Goal: Task Accomplishment & Management: Manage account settings

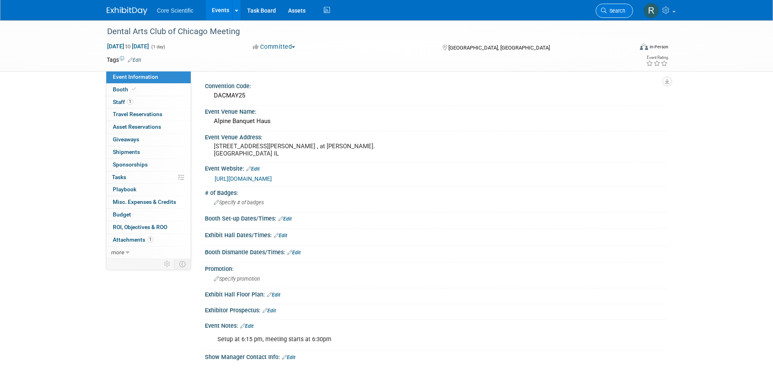
click at [615, 12] on span "Search" at bounding box center [616, 11] width 19 height 6
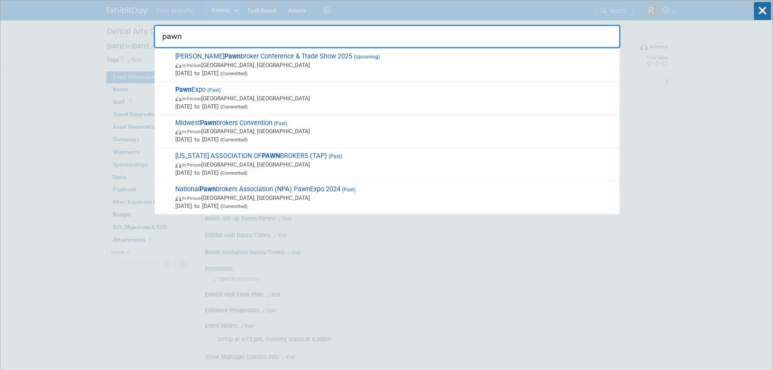
type input "pawn"
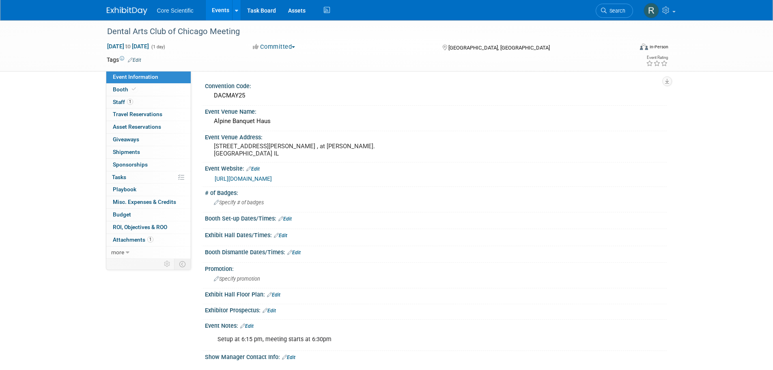
drag, startPoint x: 624, startPoint y: 9, endPoint x: 614, endPoint y: 26, distance: 19.4
click at [624, 9] on span "Search" at bounding box center [616, 11] width 19 height 6
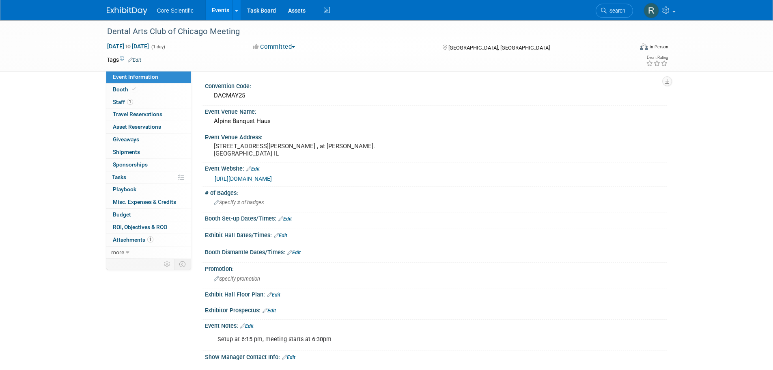
click at [125, 12] on img at bounding box center [127, 11] width 41 height 8
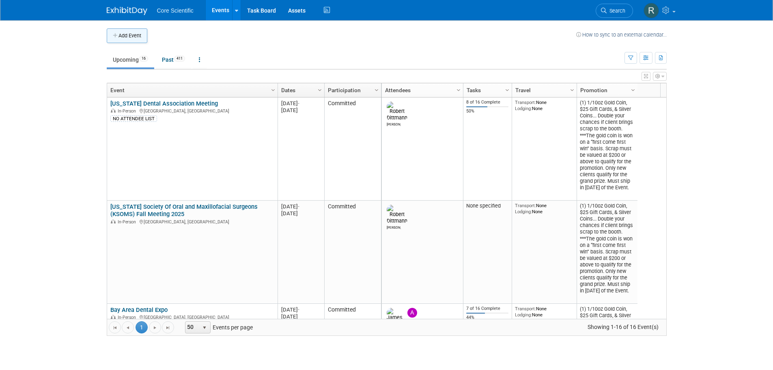
click at [129, 35] on button "Add Event" at bounding box center [127, 35] width 41 height 15
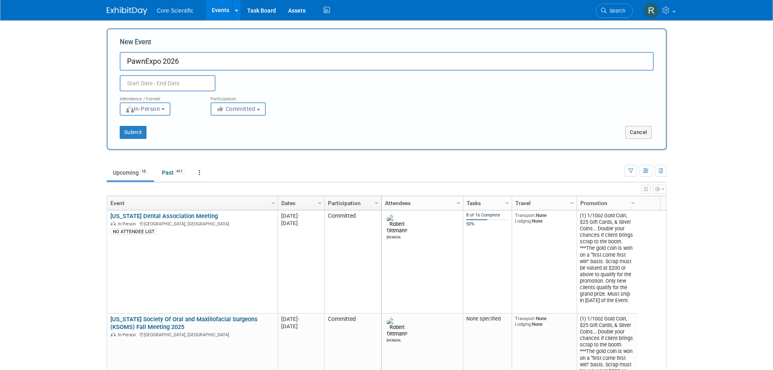
type input "PawnExpo 2026"
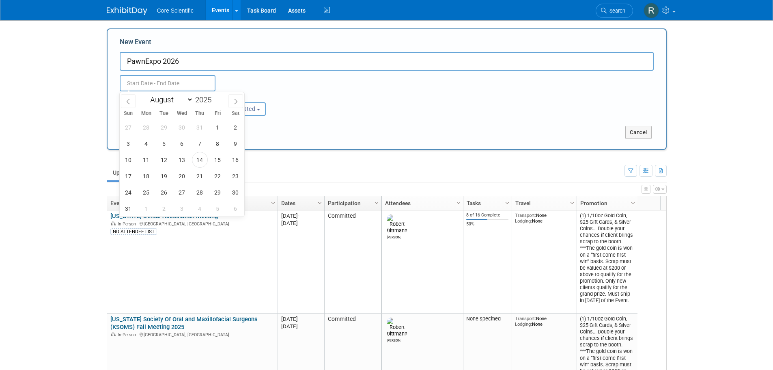
click at [202, 81] on input "text" at bounding box center [168, 83] width 96 height 16
click at [234, 102] on icon at bounding box center [236, 102] width 6 height 6
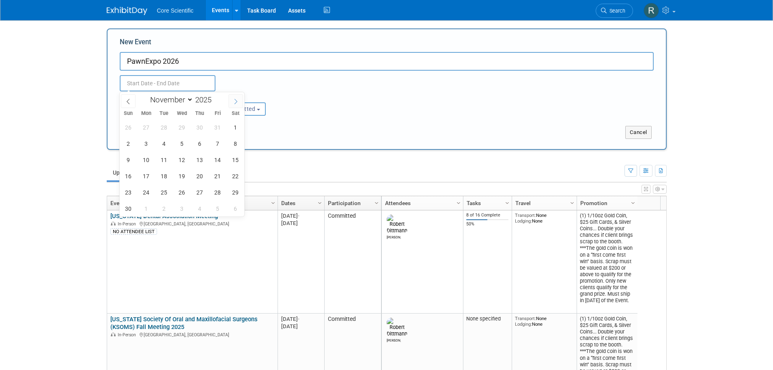
select select "11"
click at [234, 102] on icon at bounding box center [236, 102] width 6 height 6
type input "2026"
click at [234, 102] on icon at bounding box center [236, 102] width 6 height 6
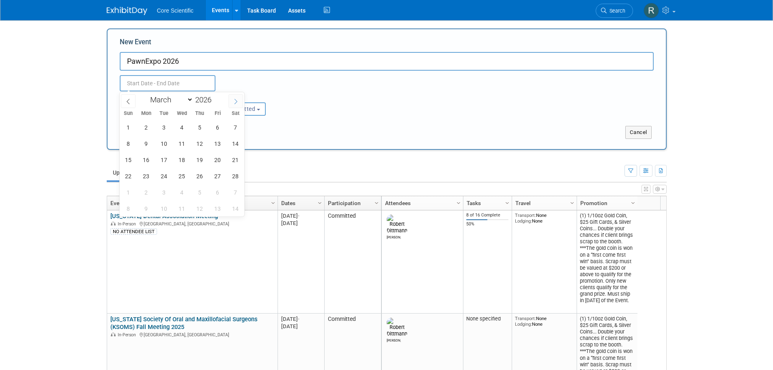
click at [234, 102] on icon at bounding box center [236, 102] width 6 height 6
click at [236, 100] on icon at bounding box center [236, 102] width 6 height 6
select select "6"
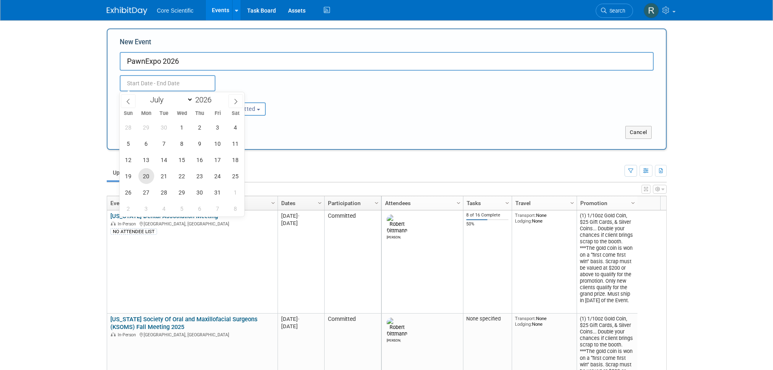
click at [144, 180] on span "20" at bounding box center [146, 176] width 16 height 16
click at [198, 177] on span "23" at bounding box center [200, 176] width 16 height 16
type input "Jul 20, 2026 to Jul 23, 2026"
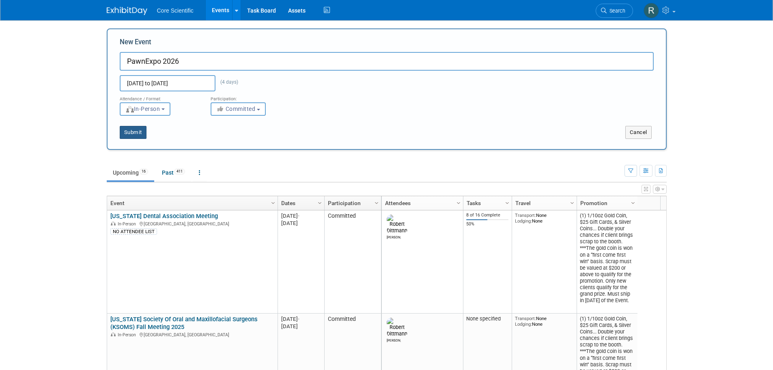
click at [140, 136] on button "Submit" at bounding box center [133, 132] width 27 height 13
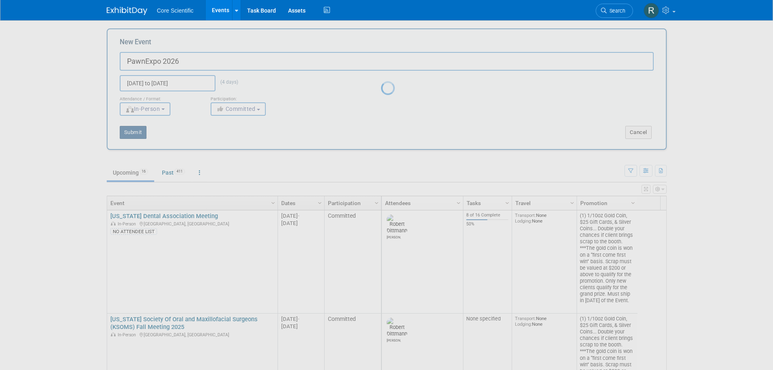
type input "PawnExpo 2026"
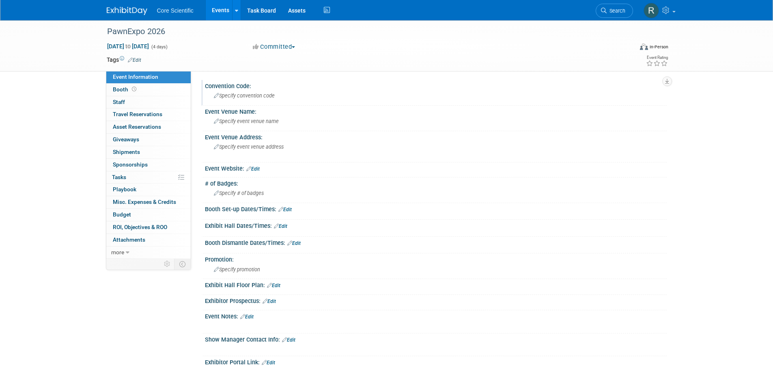
click at [228, 98] on span "Specify convention code" at bounding box center [244, 96] width 61 height 6
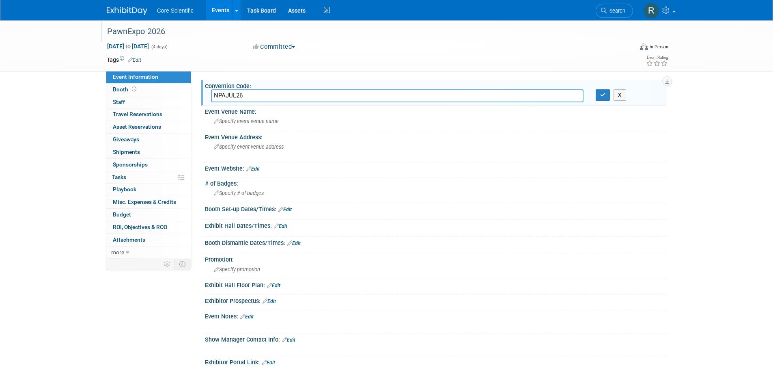
type input "NPAJUL26"
click at [122, 30] on div "PawnExpo 2026" at bounding box center [362, 31] width 517 height 15
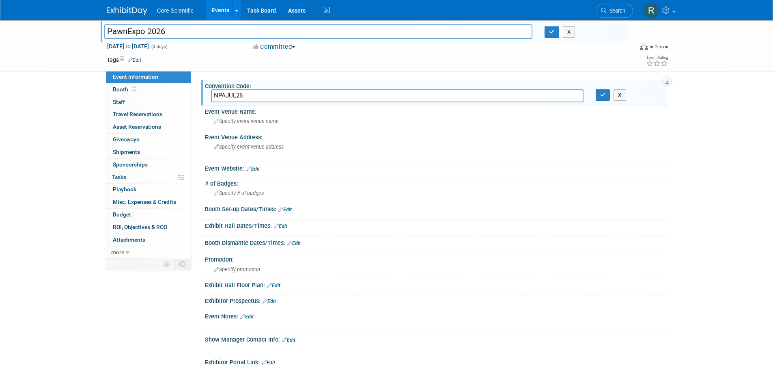
click at [106, 32] on input "PawnExpo 2026" at bounding box center [318, 31] width 429 height 14
type input "NPA PawnExpo 2026"
click at [256, 91] on input "NPAJUL26" at bounding box center [397, 95] width 373 height 13
click at [603, 93] on icon "button" at bounding box center [603, 94] width 6 height 5
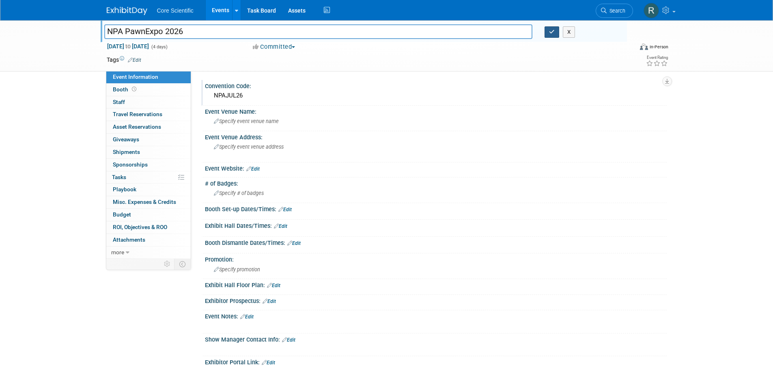
click at [555, 33] on icon "button" at bounding box center [552, 31] width 6 height 5
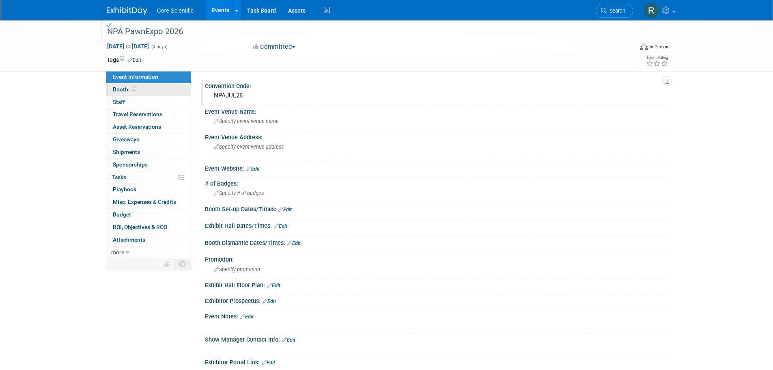
click at [127, 90] on span "Booth" at bounding box center [125, 89] width 25 height 6
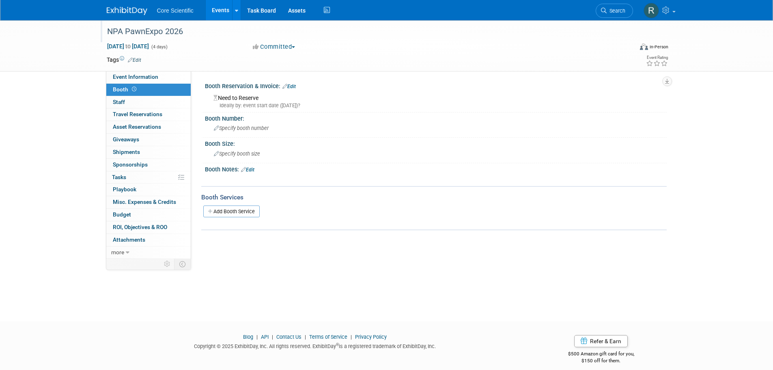
click at [290, 85] on link "Edit" at bounding box center [288, 87] width 13 height 6
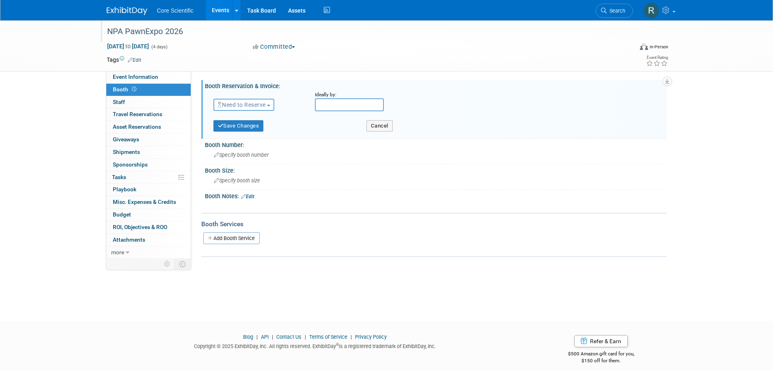
click at [331, 106] on input "text" at bounding box center [349, 104] width 69 height 13
click at [246, 106] on span "Need to Reserve" at bounding box center [242, 104] width 48 height 6
click at [247, 130] on link "Reserved" at bounding box center [257, 129] width 87 height 11
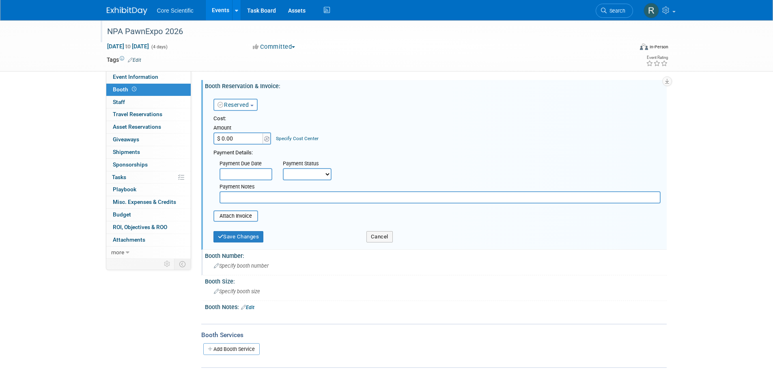
click at [231, 262] on div "Specify booth number" at bounding box center [436, 265] width 450 height 13
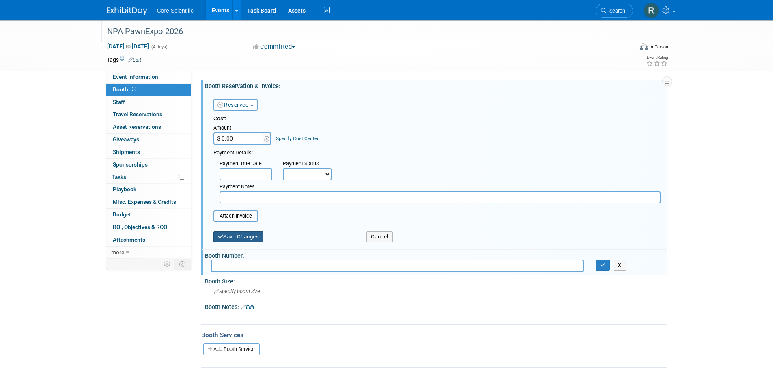
click at [241, 235] on button "Save Changes" at bounding box center [238, 236] width 50 height 11
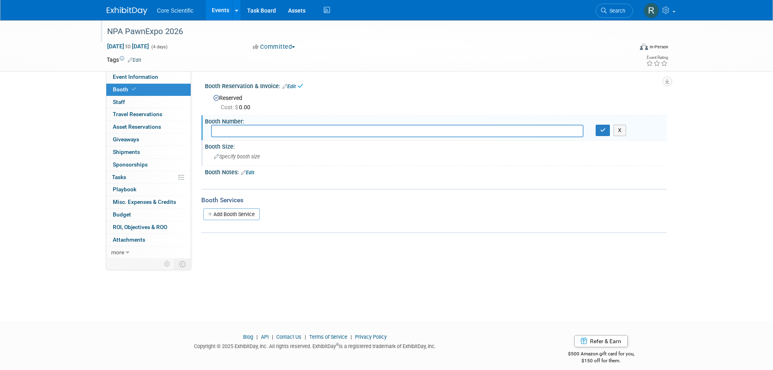
click at [251, 140] on div "Booth Size:" at bounding box center [436, 145] width 462 height 10
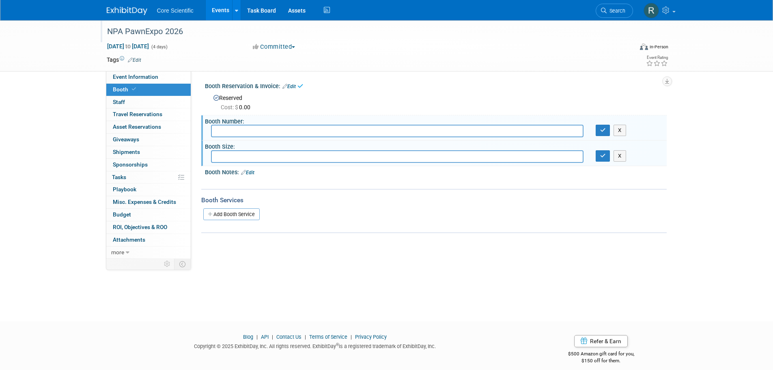
click at [252, 134] on input "text" at bounding box center [397, 131] width 373 height 13
click at [253, 129] on input "text" at bounding box center [397, 131] width 373 height 13
type input "614"
click at [599, 130] on button "button" at bounding box center [603, 130] width 15 height 11
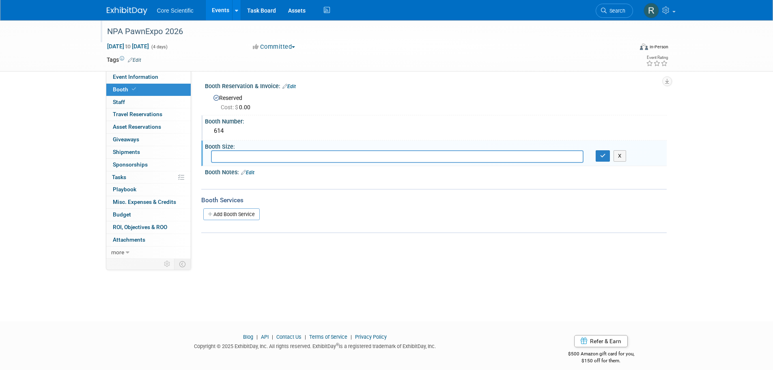
click at [256, 162] on input "text" at bounding box center [397, 156] width 373 height 13
click at [228, 155] on input "text" at bounding box center [397, 156] width 373 height 13
type input "10x10"
click at [599, 154] on button "button" at bounding box center [603, 155] width 15 height 11
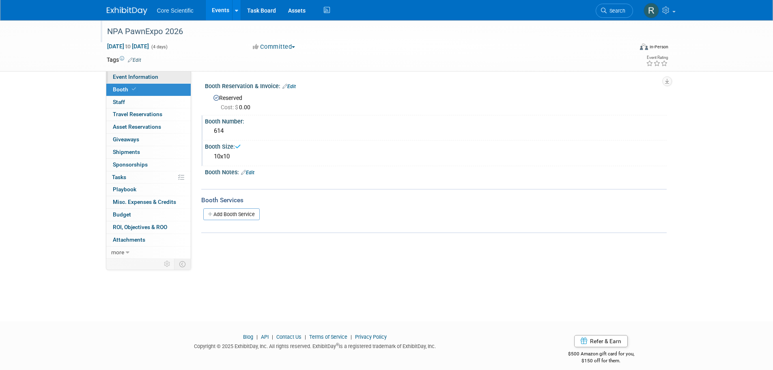
click at [159, 75] on link "Event Information" at bounding box center [148, 77] width 84 height 12
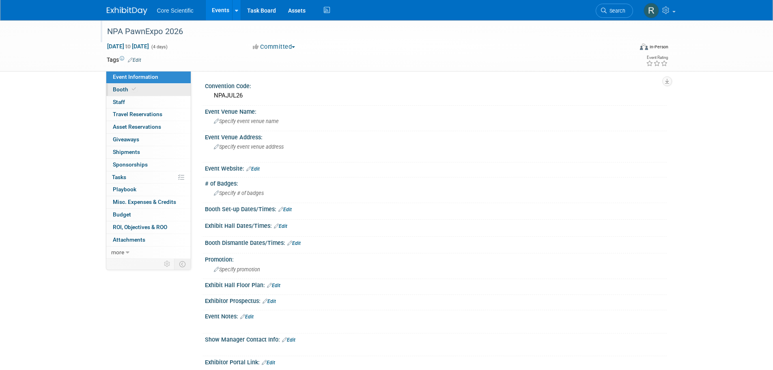
click at [138, 88] on link "Booth" at bounding box center [148, 90] width 84 height 12
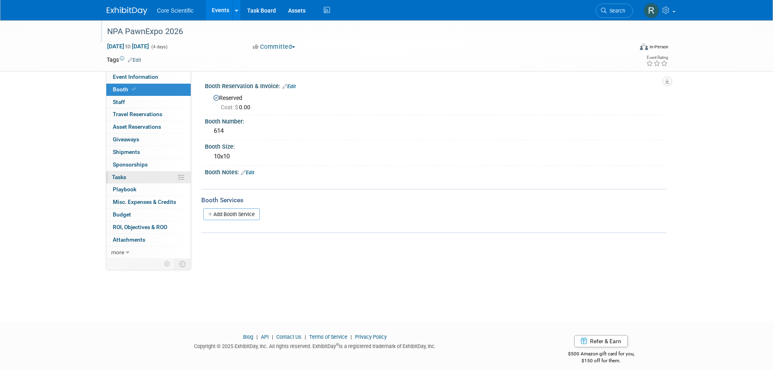
click at [138, 176] on link "0% Tasks 0%" at bounding box center [148, 177] width 84 height 12
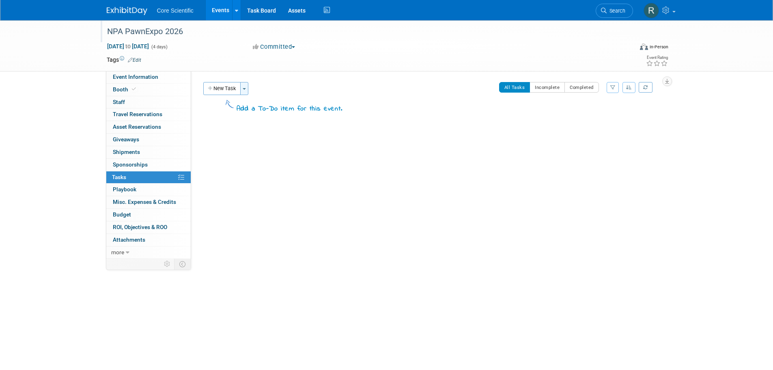
click at [245, 90] on button "Toggle Dropdown" at bounding box center [244, 88] width 8 height 13
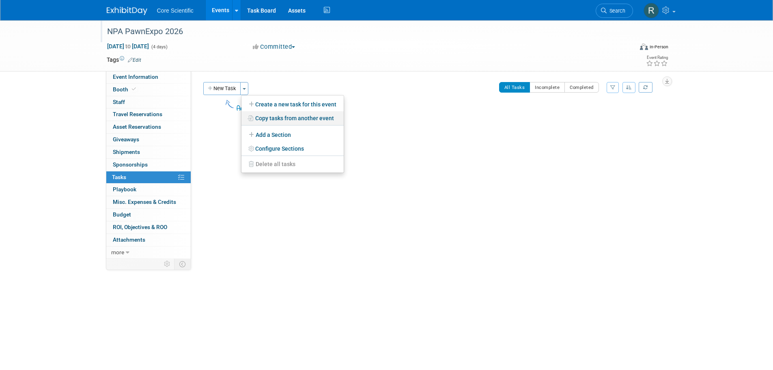
click at [265, 119] on link "Copy tasks from another event" at bounding box center [292, 118] width 102 height 14
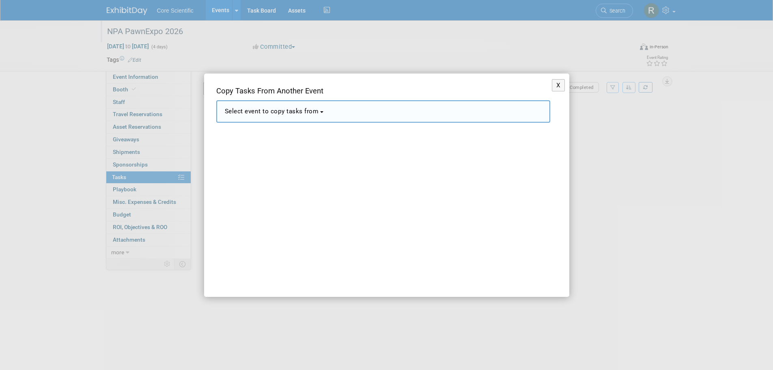
click at [265, 111] on span "Select event to copy tasks from" at bounding box center [272, 111] width 94 height 7
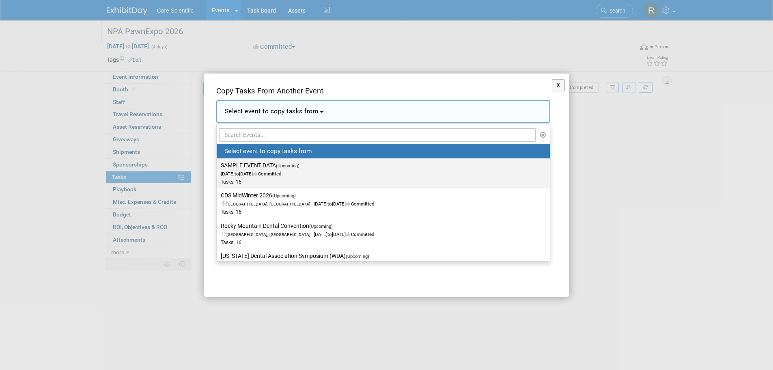
click at [266, 164] on label "SAMPLE EVENT DATA (Upcoming) Jan 1, 2028 to Jan 4, 2028 Committed Tasks: 16" at bounding box center [381, 173] width 321 height 27
click at [218, 164] on input "SAMPLE EVENT DATA (Upcoming) Jan 1, 2028 to Jan 4, 2028 Committed Tasks: 16" at bounding box center [215, 165] width 5 height 5
select select "11090879"
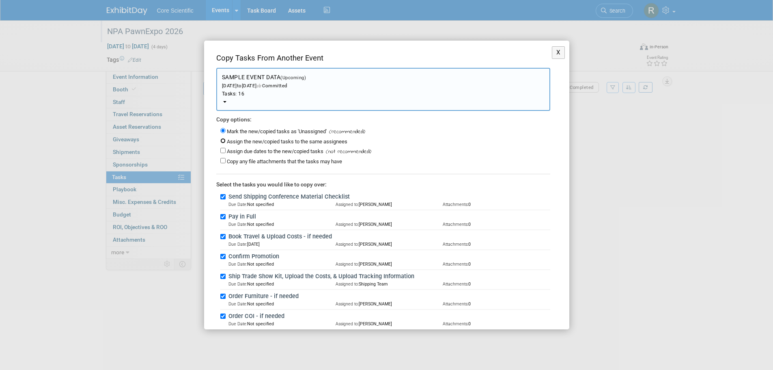
click at [220, 141] on input "Assign the new/copied tasks to the same assignees" at bounding box center [222, 140] width 5 height 5
radio input "true"
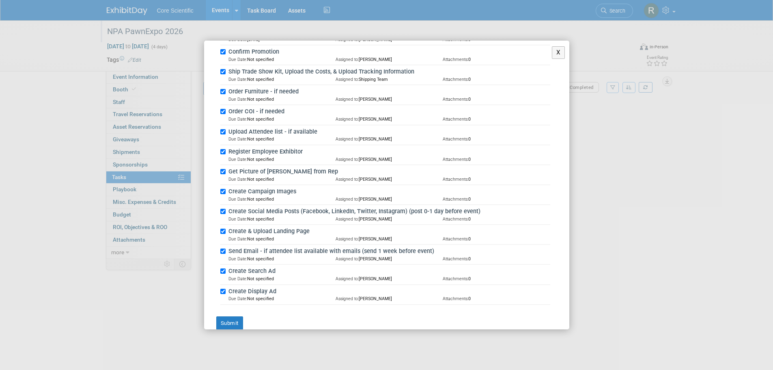
scroll to position [217, 0]
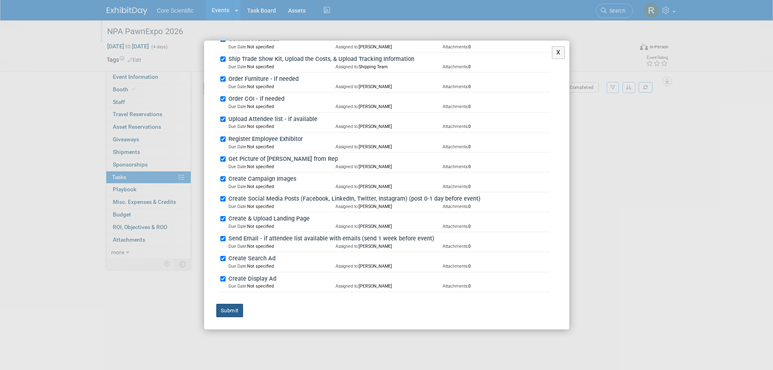
click at [229, 307] on button "Submit" at bounding box center [229, 311] width 27 height 14
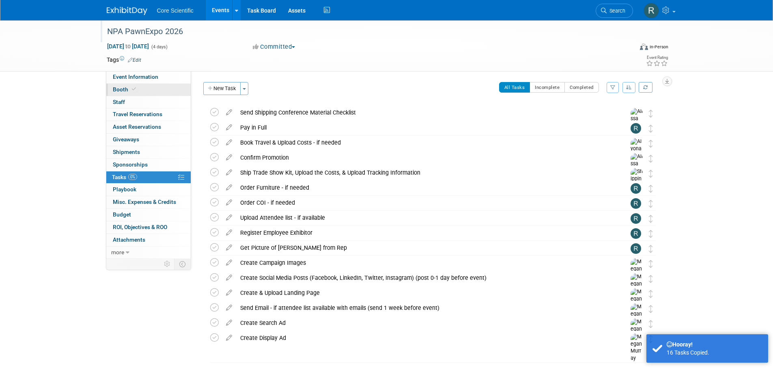
click at [149, 91] on link "Booth" at bounding box center [148, 90] width 84 height 12
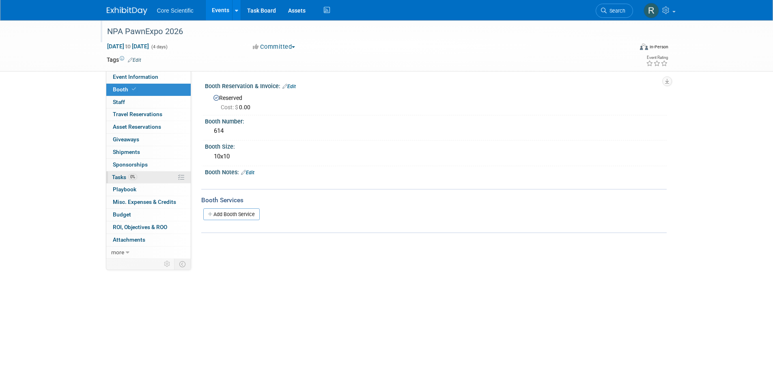
click at [140, 174] on link "0% Tasks 0%" at bounding box center [148, 177] width 84 height 12
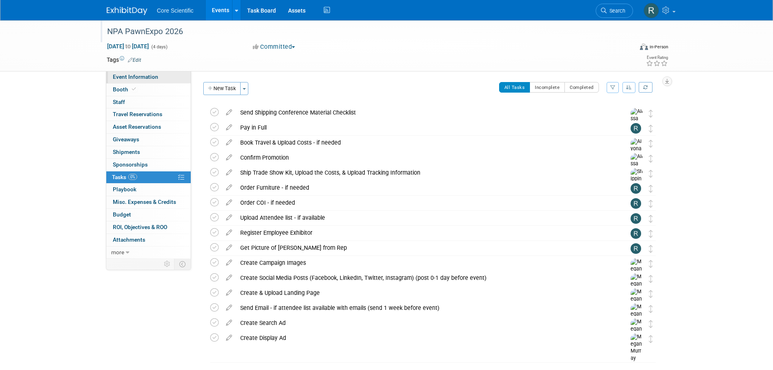
click at [153, 80] on span "Event Information" at bounding box center [135, 76] width 45 height 6
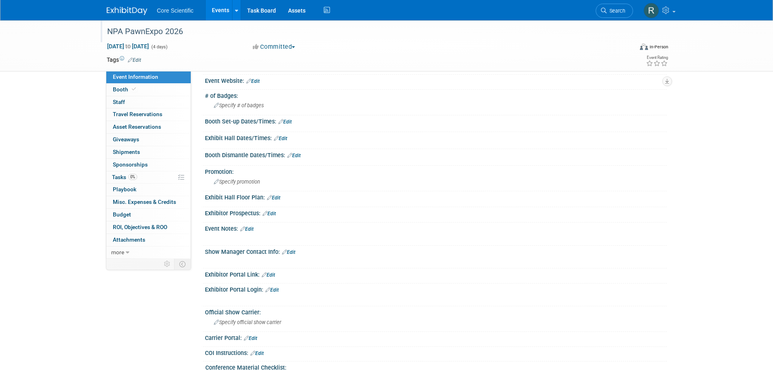
scroll to position [122, 0]
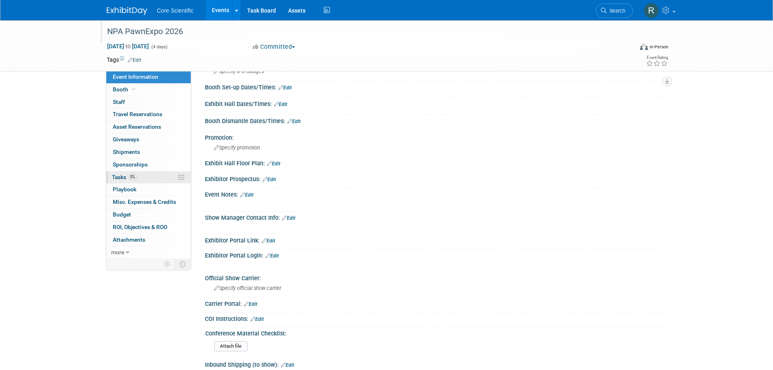
click at [142, 175] on link "0% Tasks 0%" at bounding box center [148, 177] width 84 height 12
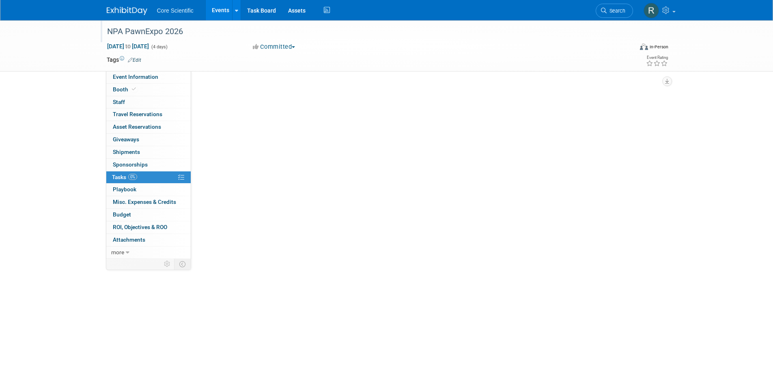
scroll to position [0, 0]
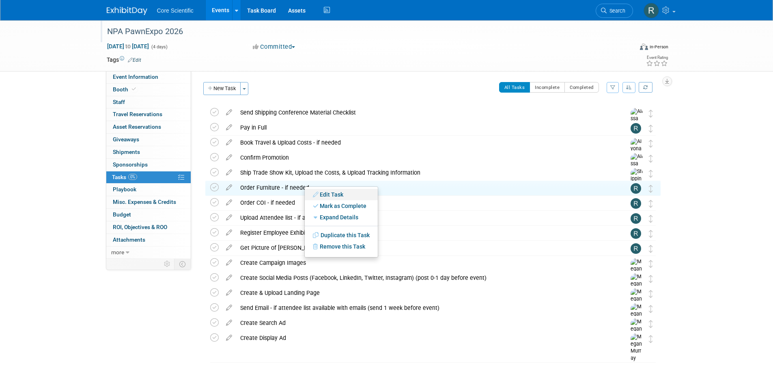
click at [323, 192] on link "Edit Task" at bounding box center [341, 194] width 73 height 11
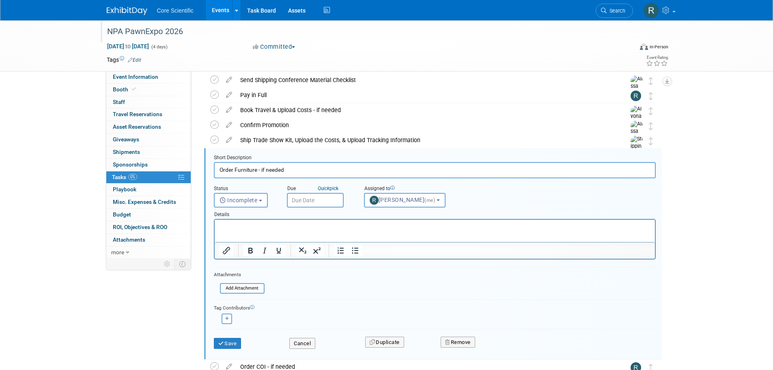
scroll to position [62, 0]
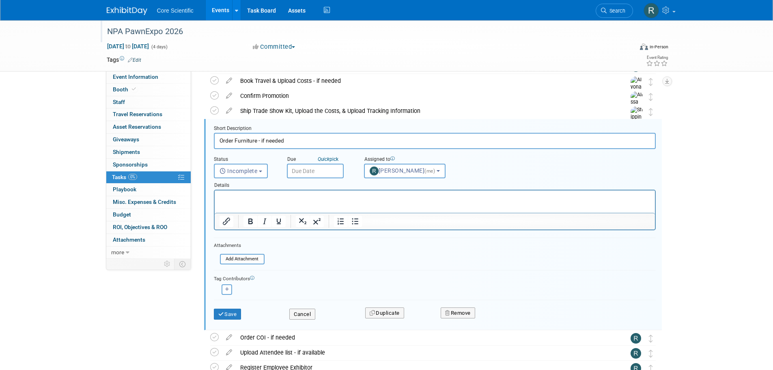
click at [299, 201] on html at bounding box center [434, 195] width 440 height 11
paste body "Rich Text Area. Press ALT-0 for help."
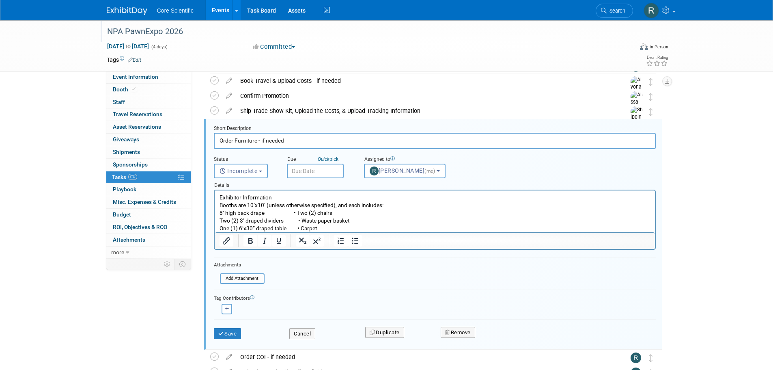
click at [399, 209] on p "8’ high back drape • Two (2) chairs Two (2) 3’ draped dividers • Waste paper ba…" at bounding box center [434, 220] width 431 height 23
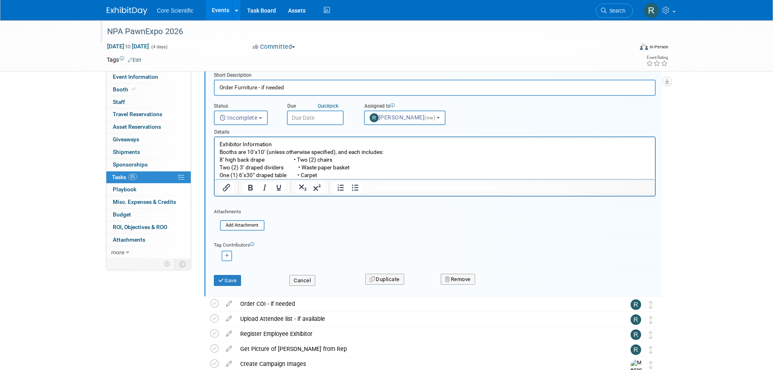
scroll to position [143, 0]
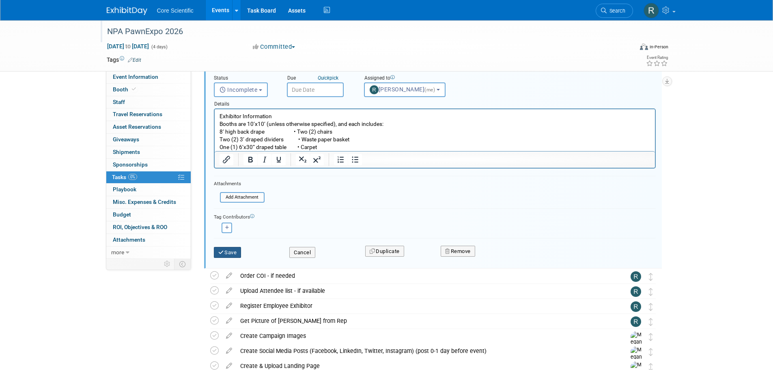
click at [233, 248] on button "Save" at bounding box center [228, 252] width 28 height 11
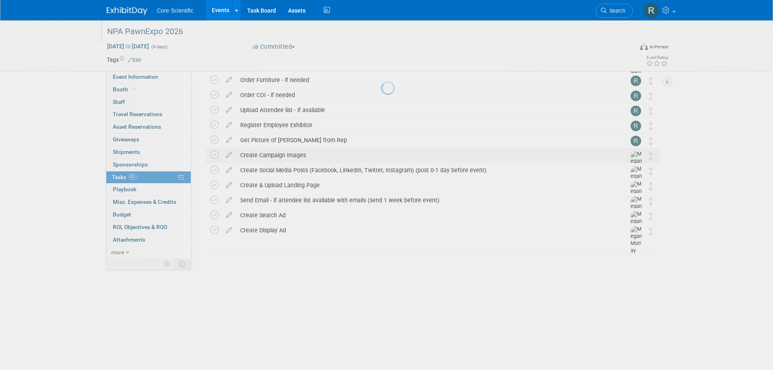
scroll to position [26, 0]
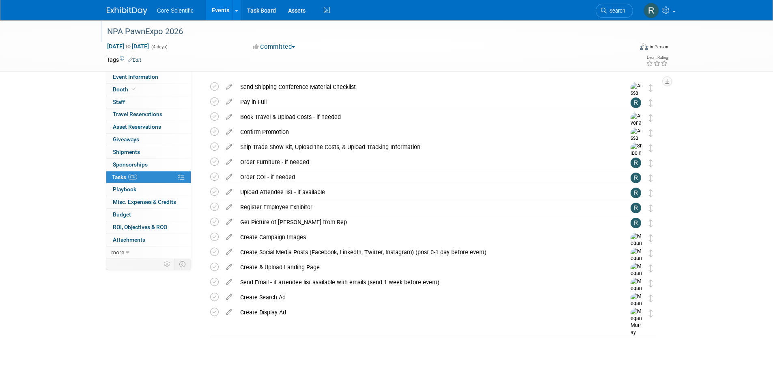
click at [397, 163] on div "Order Furniture - if needed" at bounding box center [425, 162] width 378 height 14
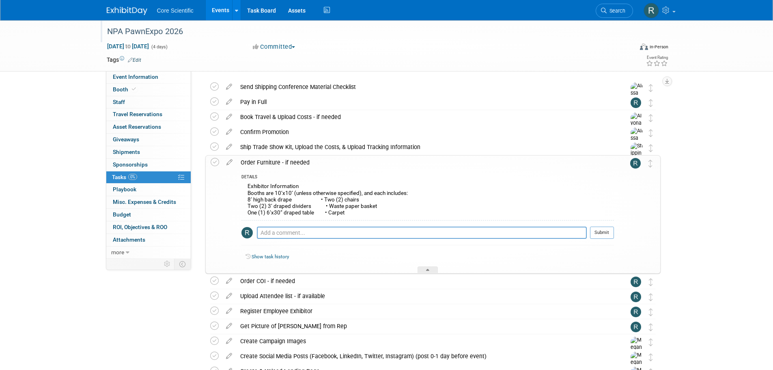
click at [397, 163] on div "Order Furniture - if needed" at bounding box center [425, 162] width 377 height 14
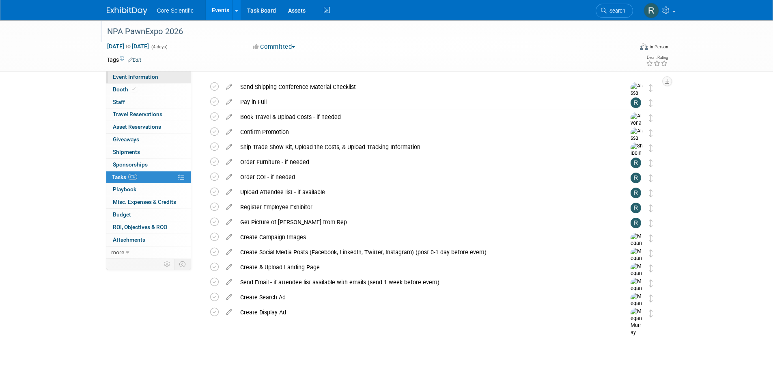
click at [121, 76] on span "Event Information" at bounding box center [135, 76] width 45 height 6
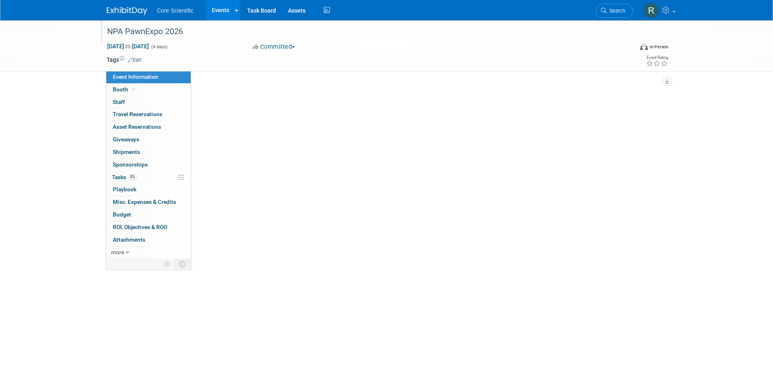
scroll to position [0, 0]
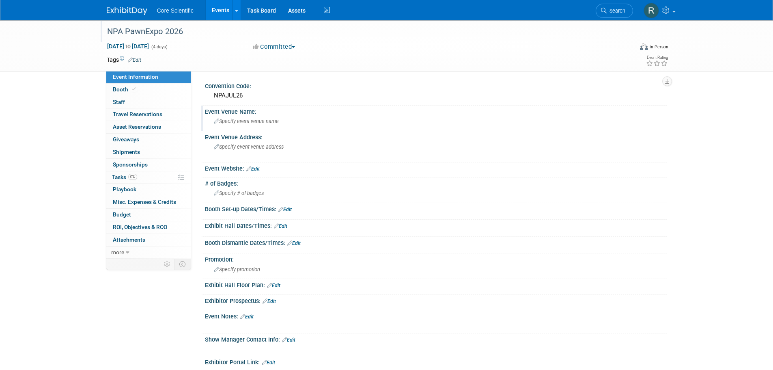
click at [256, 123] on span "Specify event venue name" at bounding box center [246, 121] width 65 height 6
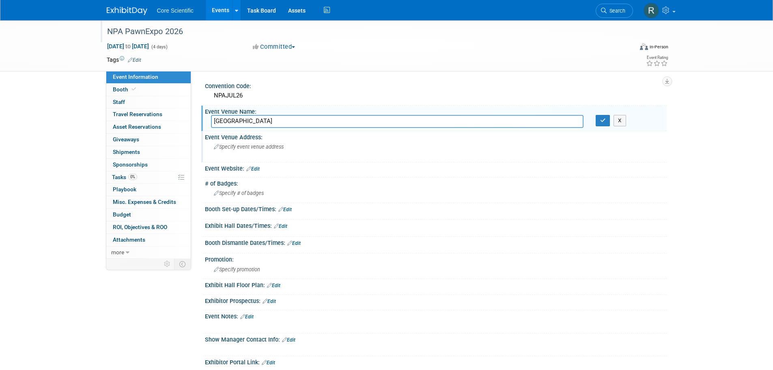
type input "Paris Hotel & Casino"
click at [252, 140] on div "Specify event venue address" at bounding box center [301, 149] width 180 height 19
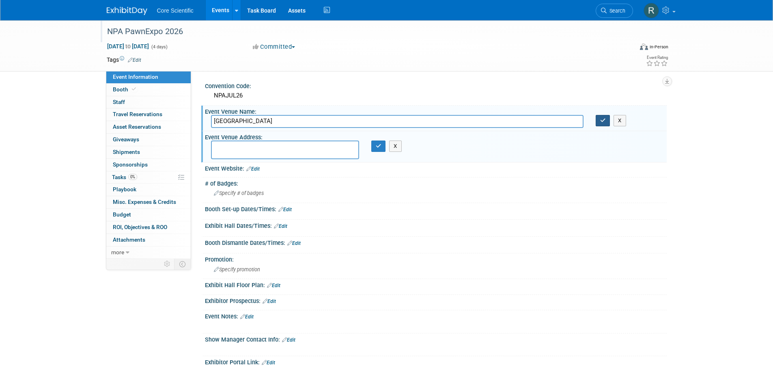
click at [607, 117] on button "button" at bounding box center [603, 120] width 15 height 11
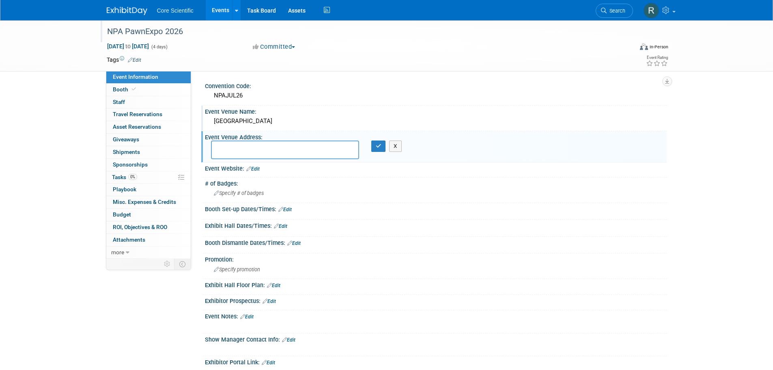
click at [293, 157] on textarea at bounding box center [285, 149] width 148 height 19
click at [302, 151] on textarea at bounding box center [285, 149] width 148 height 19
paste textarea "3655 S Las Vegas Blvd, Las Vegas, NV 89109"
type textarea "3655 S Las Vegas Blvd, Las Vegas, NV 89109"
click at [374, 146] on button "button" at bounding box center [378, 145] width 15 height 11
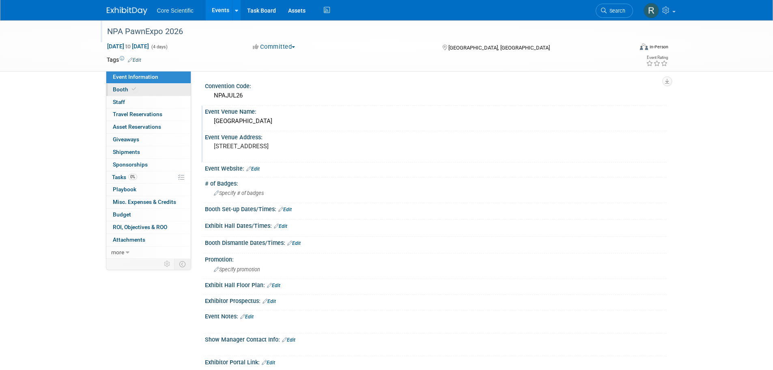
click at [127, 89] on span "Booth" at bounding box center [125, 89] width 25 height 6
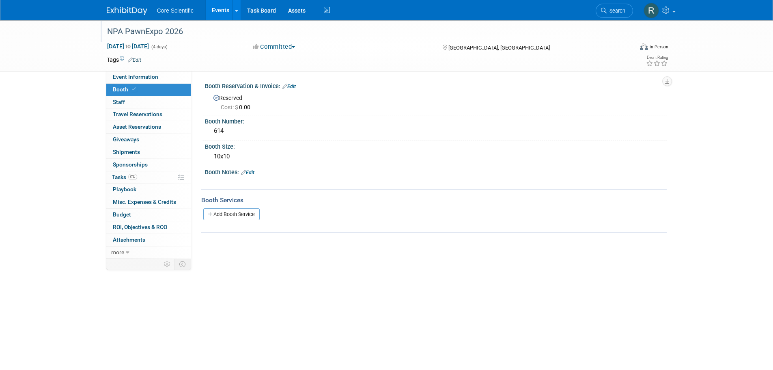
click at [289, 88] on link "Edit" at bounding box center [288, 87] width 13 height 6
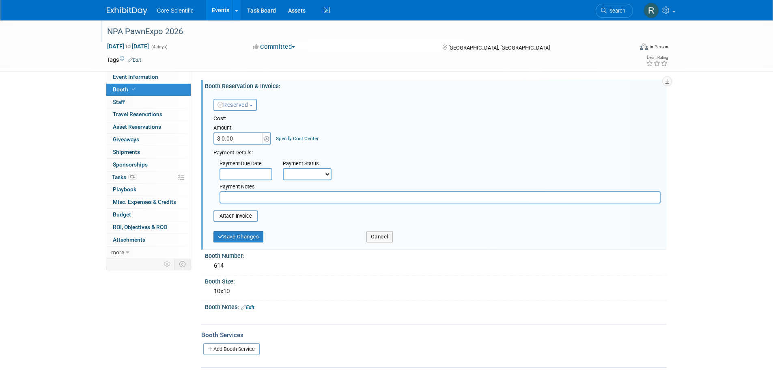
click at [304, 179] on select "Not Paid Yet Partially Paid Paid in Full" at bounding box center [307, 174] width 49 height 12
select select "2"
click at [283, 168] on select "Not Paid Yet Partially Paid Paid in Full" at bounding box center [307, 174] width 49 height 12
click at [248, 141] on input "$ 0.00" at bounding box center [238, 138] width 51 height 12
click at [248, 202] on input "text" at bounding box center [440, 197] width 441 height 12
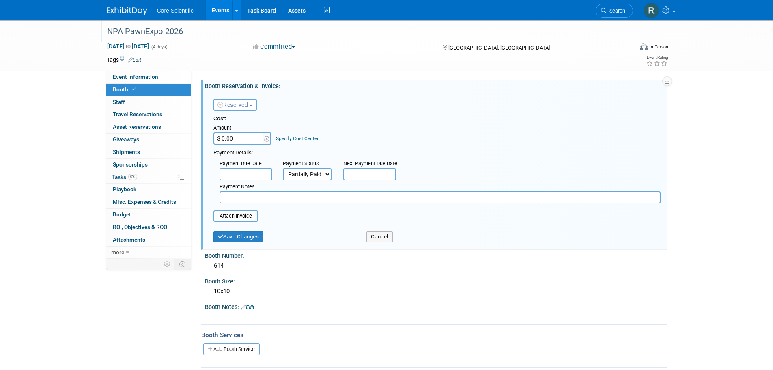
click at [246, 138] on input "$ 0.00" at bounding box center [238, 138] width 51 height 12
type input "$ 2,980.00"
click at [269, 202] on input "text" at bounding box center [440, 197] width 441 height 12
click at [282, 197] on input "Paid" at bounding box center [440, 197] width 441 height 12
paste input "1,490"
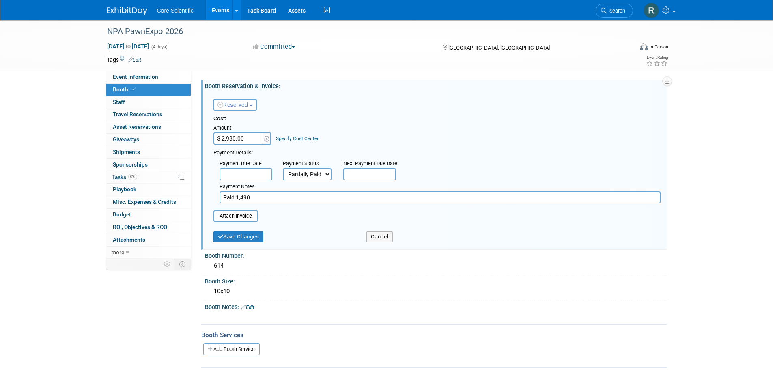
click at [237, 199] on input "Paid 1,490" at bounding box center [440, 197] width 441 height 12
click at [265, 195] on input "Paid $1,490" at bounding box center [440, 197] width 441 height 12
type input "Paid $1,490 out of $2,980.00 via cc"
click at [257, 234] on button "Save Changes" at bounding box center [238, 236] width 50 height 11
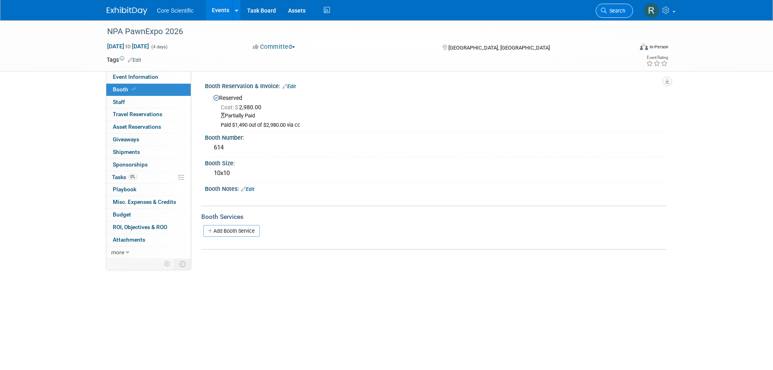
click at [613, 6] on link "Search" at bounding box center [614, 11] width 37 height 14
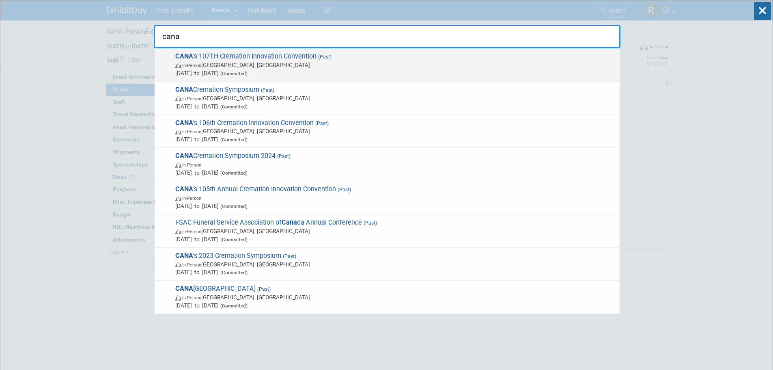
type input "cana"
click at [461, 67] on span "In-Person Phoenix, AZ" at bounding box center [395, 65] width 440 height 8
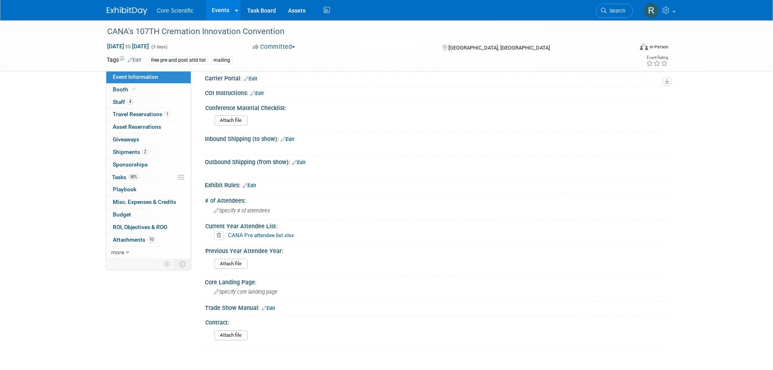
scroll to position [609, 0]
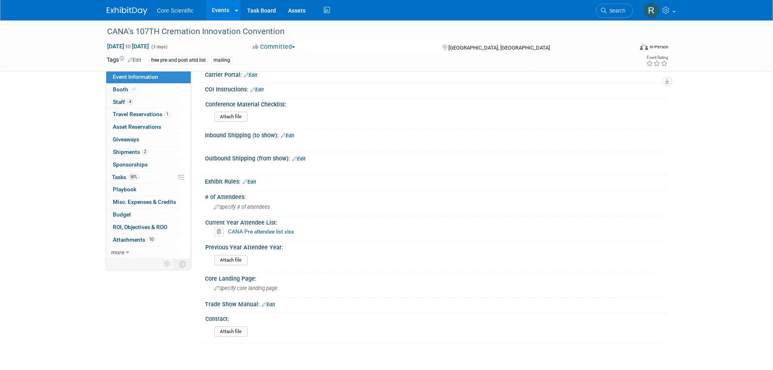
click at [271, 233] on link "CANA Pre attendee list.xlsx" at bounding box center [261, 231] width 66 height 6
click at [618, 17] on link "Search" at bounding box center [614, 11] width 37 height 14
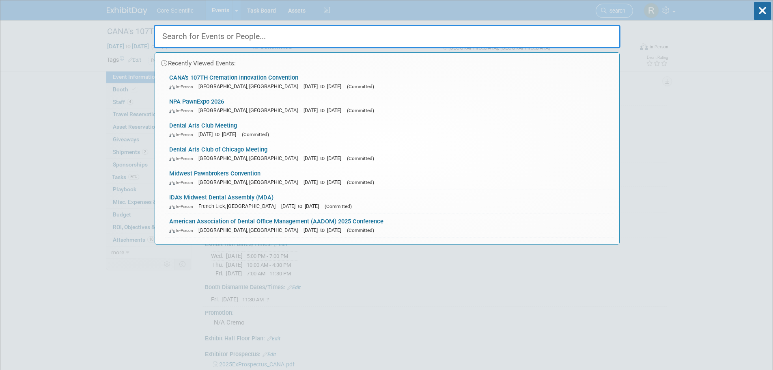
paste input "VFDA 2025 Annual Convention"
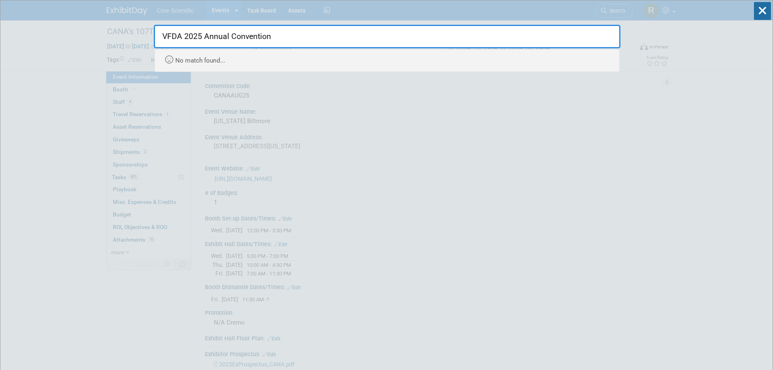
drag, startPoint x: 300, startPoint y: 38, endPoint x: 151, endPoint y: 32, distance: 149.1
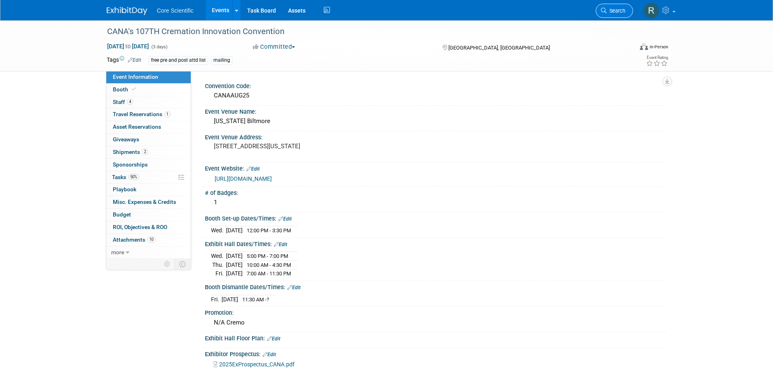
click at [617, 9] on span "Search" at bounding box center [616, 11] width 19 height 6
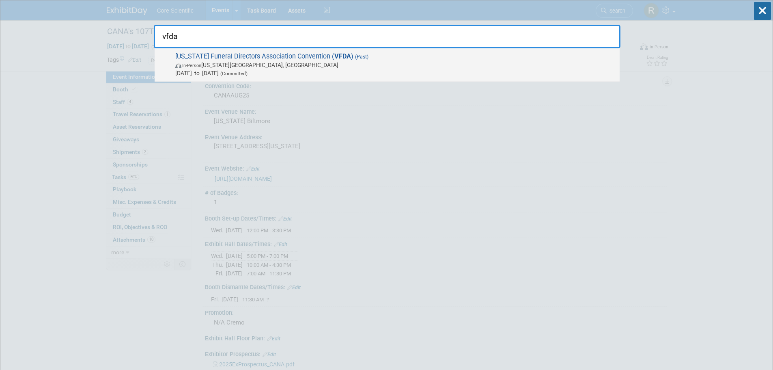
type input "vfda"
click at [248, 71] on span "(Committed)" at bounding box center [233, 74] width 29 height 6
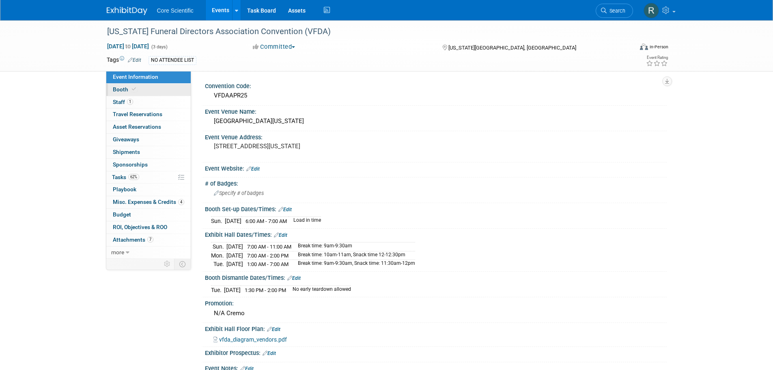
click at [128, 85] on link "Booth" at bounding box center [148, 90] width 84 height 12
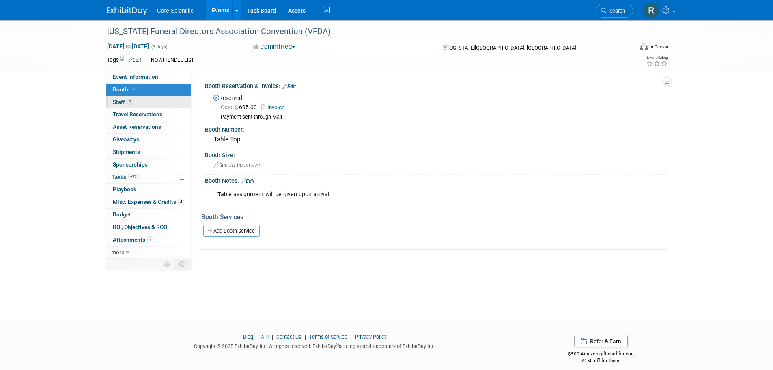
click at [125, 103] on span "Staff 1" at bounding box center [123, 102] width 20 height 6
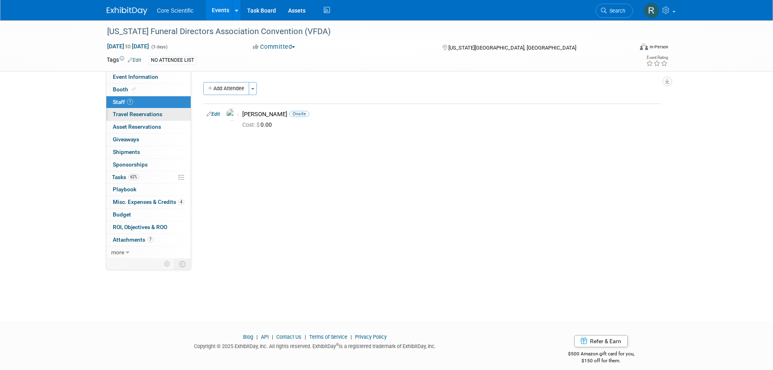
click at [125, 111] on span "Travel Reservations 0" at bounding box center [138, 114] width 50 height 6
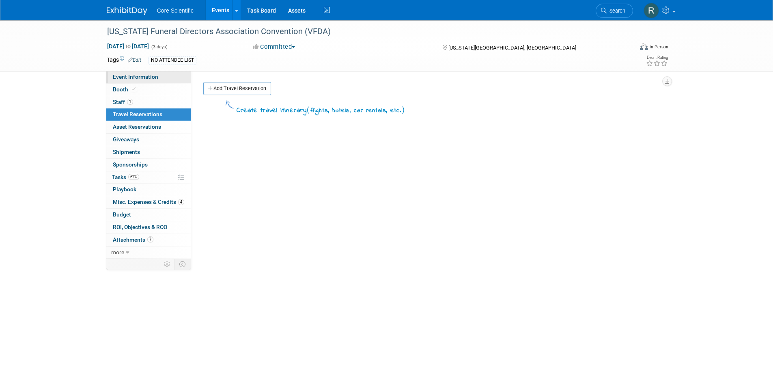
click at [130, 73] on link "Event Information" at bounding box center [148, 77] width 84 height 12
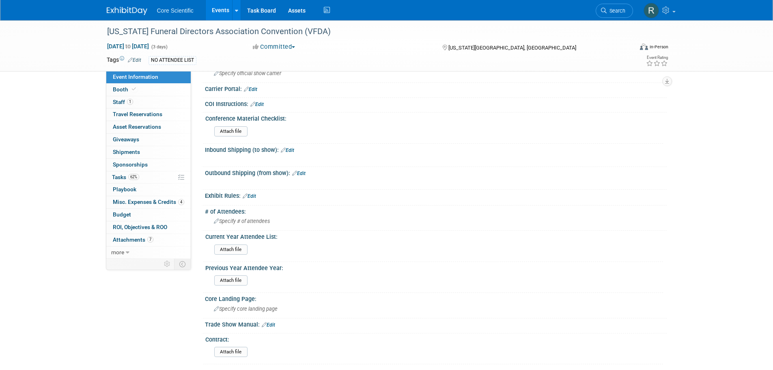
scroll to position [811, 0]
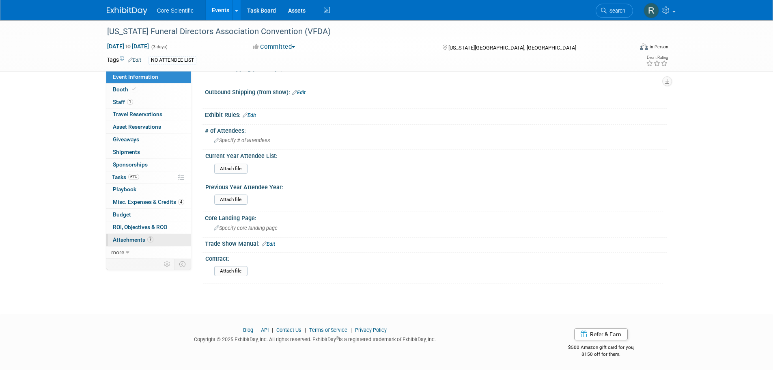
click at [144, 241] on span "Attachments 7" at bounding box center [133, 239] width 41 height 6
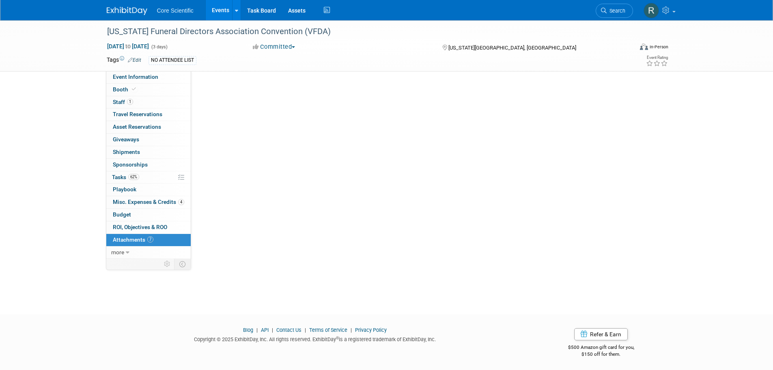
scroll to position [0, 0]
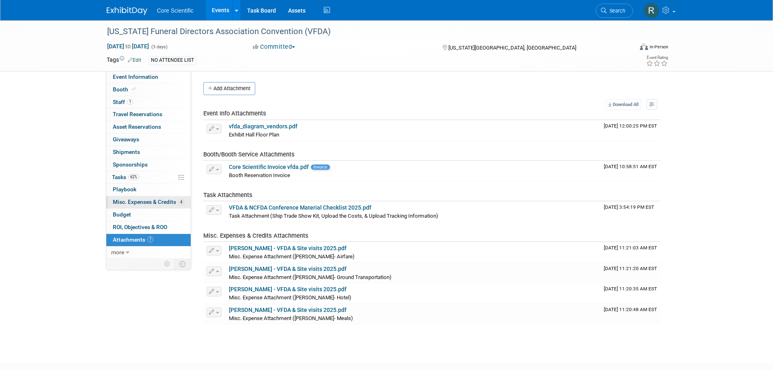
click at [165, 196] on link "4 Misc. Expenses & Credits 4" at bounding box center [148, 202] width 84 height 12
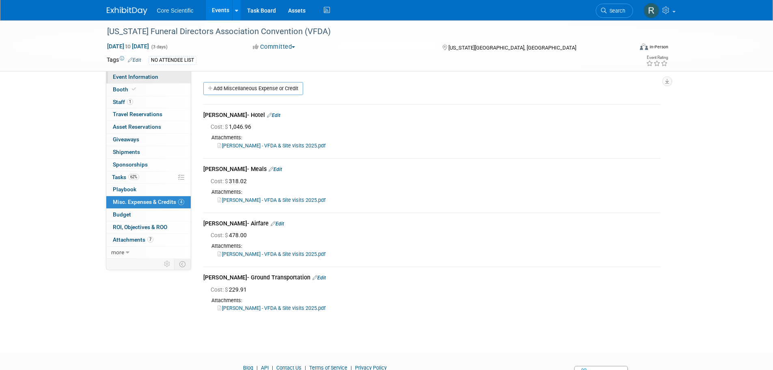
click at [155, 78] on span "Event Information" at bounding box center [135, 76] width 45 height 6
